Goal: Navigation & Orientation: Find specific page/section

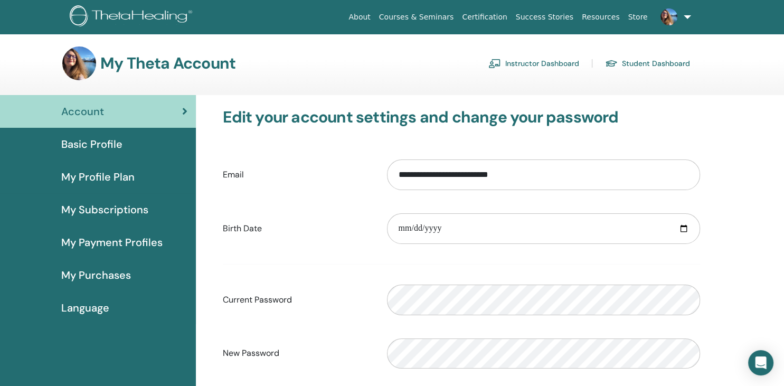
click at [96, 144] on span "Basic Profile" at bounding box center [91, 144] width 61 height 16
click at [69, 143] on span "Basic Profile" at bounding box center [91, 144] width 61 height 16
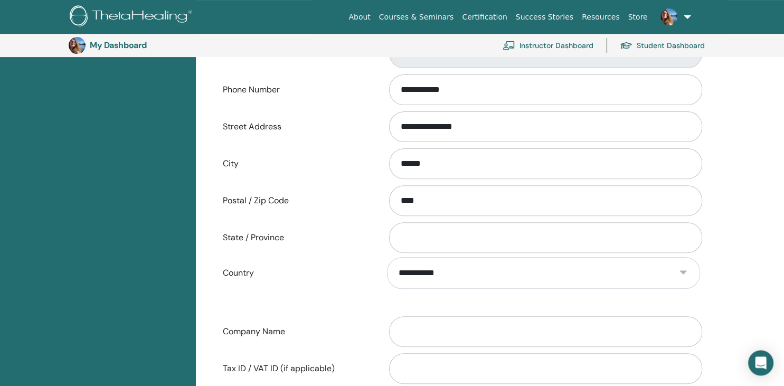
scroll to position [322, 0]
drag, startPoint x: 783, startPoint y: 123, endPoint x: 772, endPoint y: 264, distance: 142.0
click at [772, 264] on div "**********" at bounding box center [490, 181] width 588 height 771
click at [348, 301] on form "**********" at bounding box center [462, 97] width 478 height 576
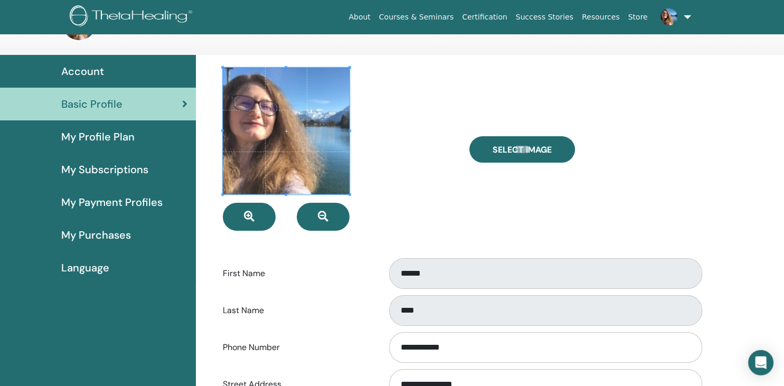
scroll to position [0, 0]
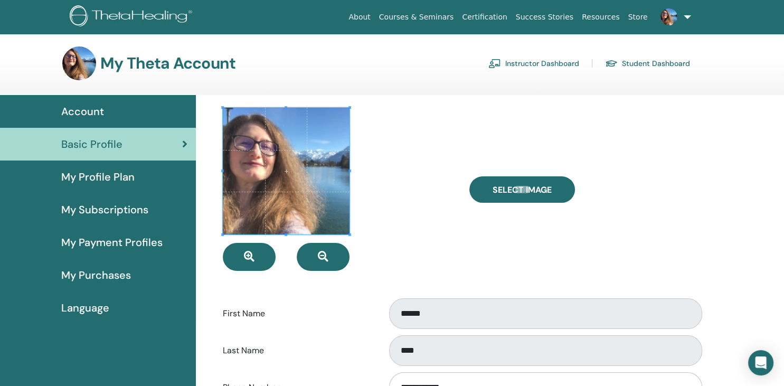
click at [111, 176] on span "My Profile Plan" at bounding box center [97, 177] width 73 height 16
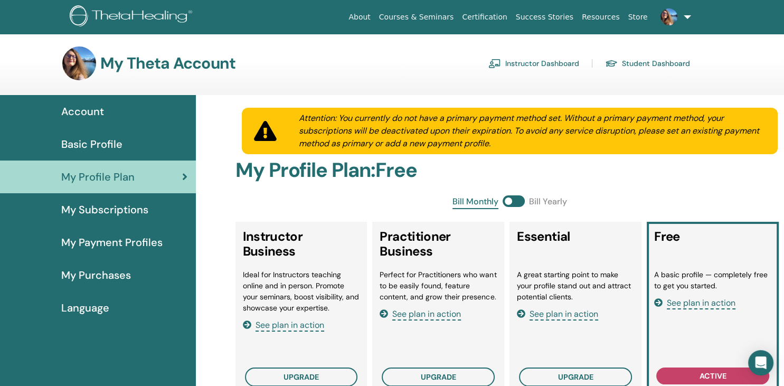
click at [120, 203] on span "My Subscriptions" at bounding box center [104, 210] width 87 height 16
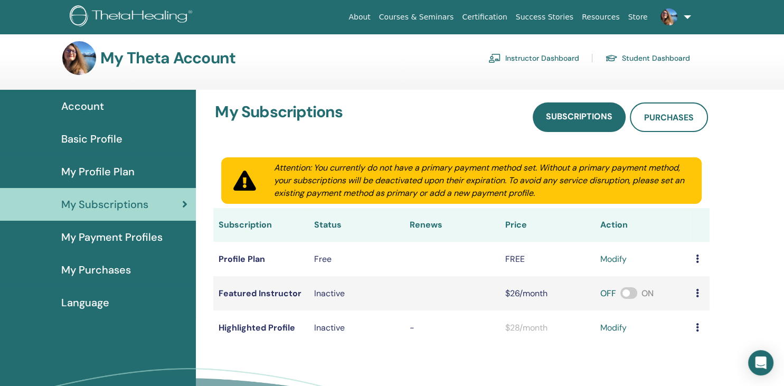
scroll to position [4, 0]
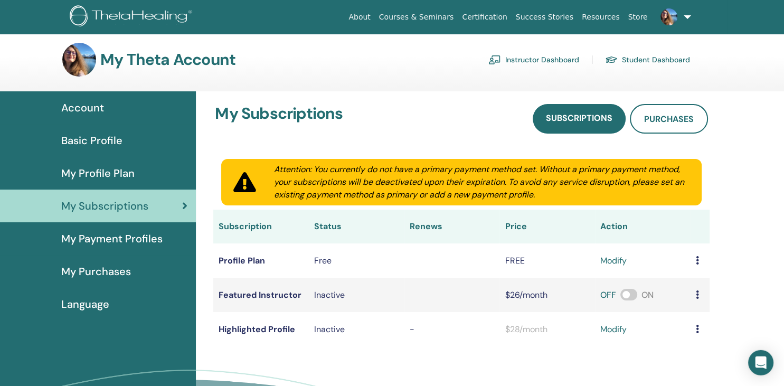
click at [106, 173] on span "My Profile Plan" at bounding box center [97, 173] width 73 height 16
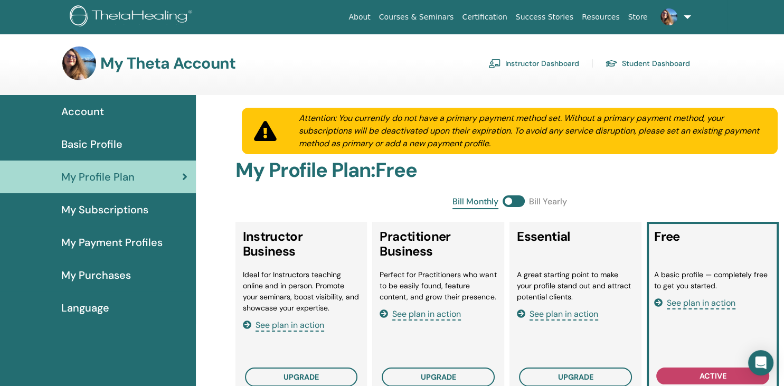
click at [523, 64] on link "Instructor Dashboard" at bounding box center [534, 63] width 91 height 17
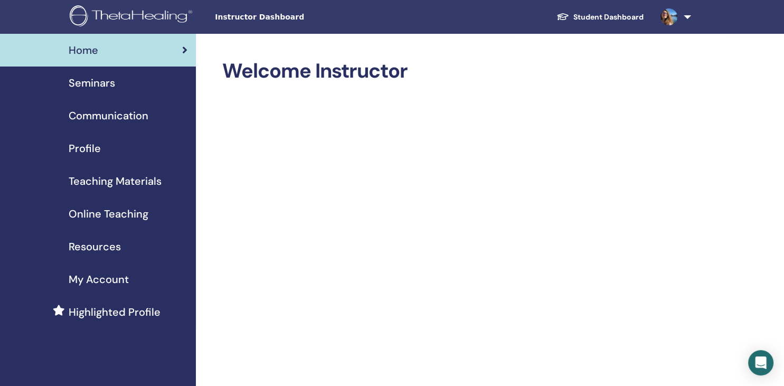
click at [76, 78] on span "Seminars" at bounding box center [92, 83] width 46 height 16
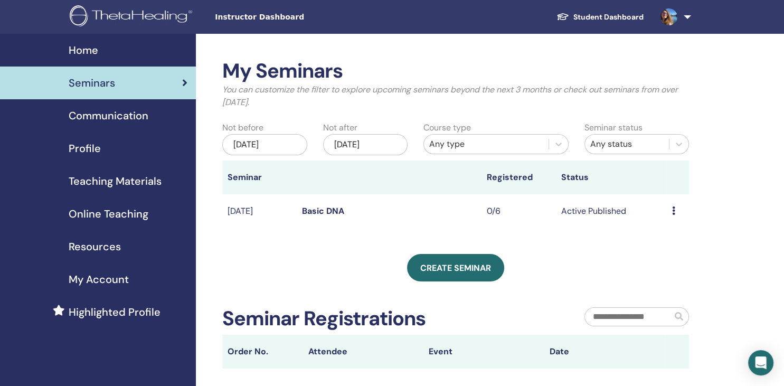
click at [88, 113] on span "Communication" at bounding box center [109, 116] width 80 height 16
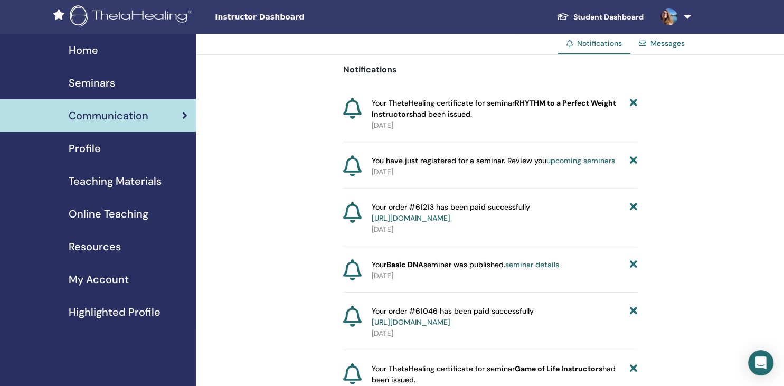
click at [87, 152] on span "Profile" at bounding box center [85, 149] width 32 height 16
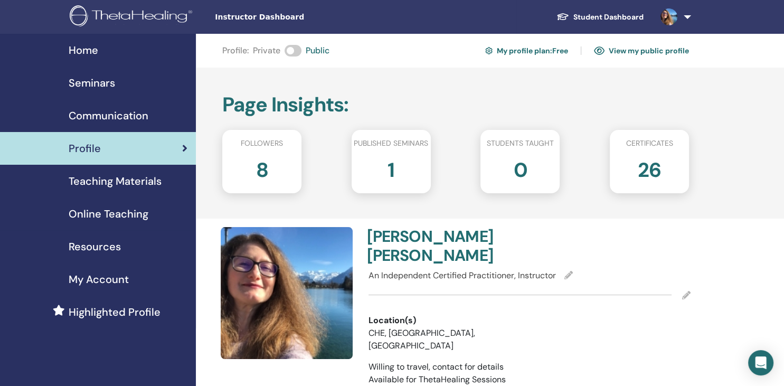
click at [135, 177] on span "Teaching Materials" at bounding box center [115, 181] width 93 height 16
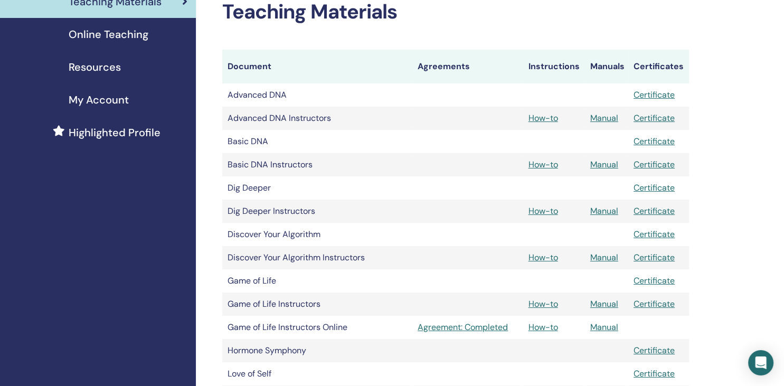
scroll to position [254, 0]
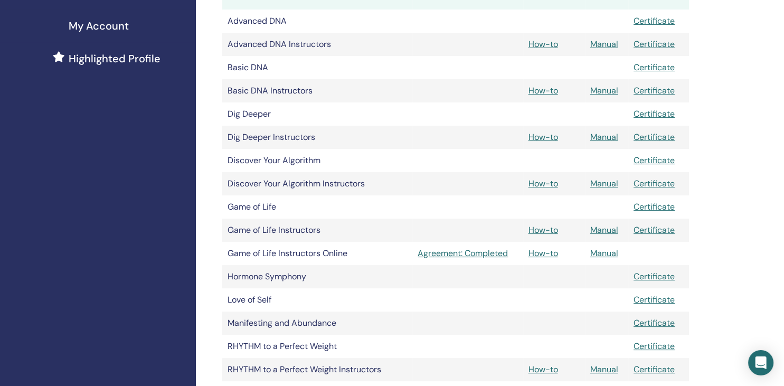
drag, startPoint x: 781, startPoint y: 94, endPoint x: 777, endPoint y: 160, distance: 66.1
click at [777, 160] on div "My Certifications ThetaHealing Practitioner ThetaHealing Instructor ThetaHealin…" at bounding box center [490, 272] width 588 height 984
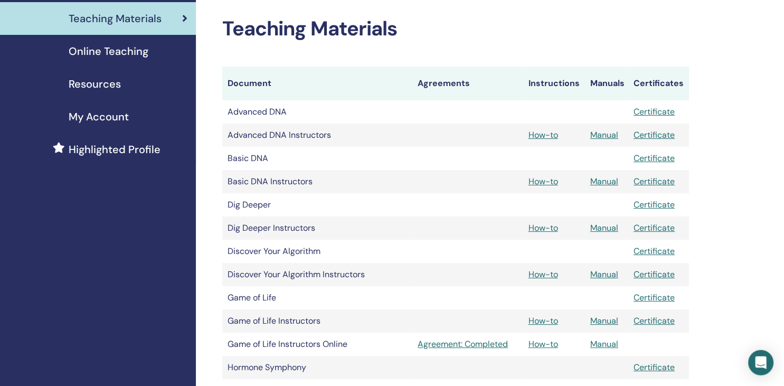
scroll to position [153, 0]
